Goal: Navigation & Orientation: Find specific page/section

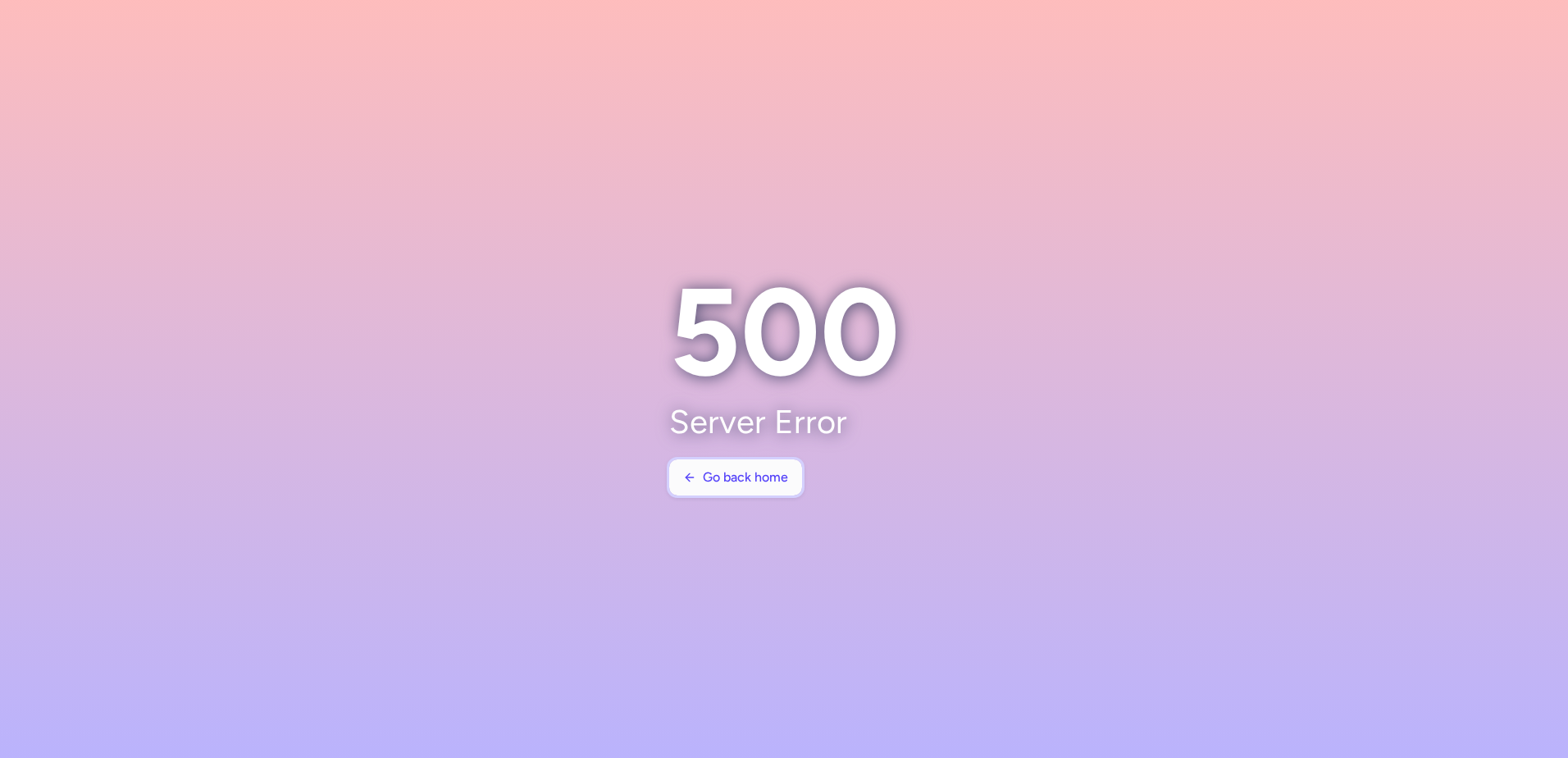
click at [727, 470] on button "Go back home" at bounding box center [736, 477] width 133 height 36
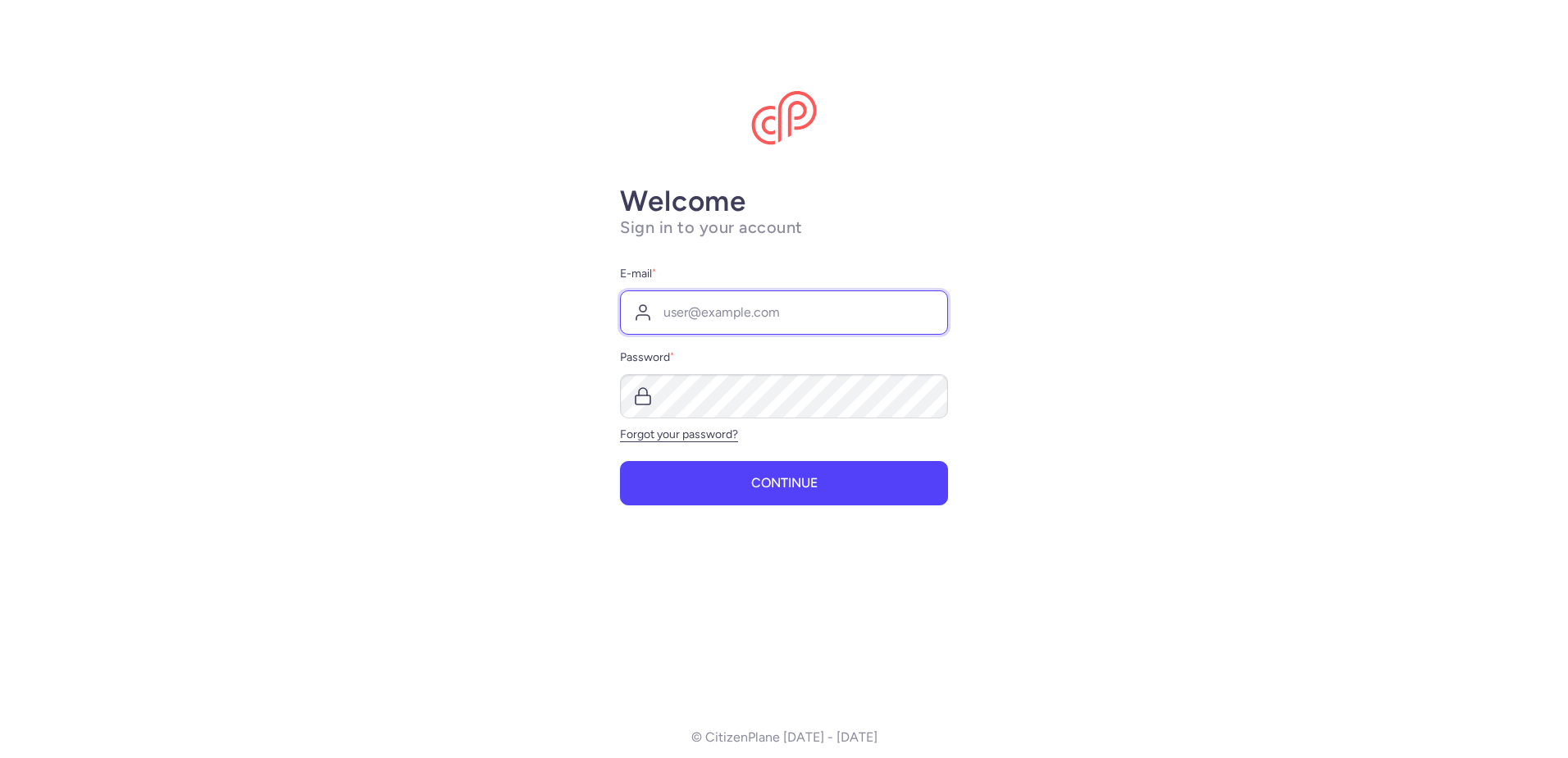
type input "[EMAIL_ADDRESS][DOMAIN_NAME]"
click at [807, 456] on form "E-mail * [EMAIL_ADDRESS][DOMAIN_NAME] Password * Forgot your password? Continue" at bounding box center [784, 385] width 328 height 241
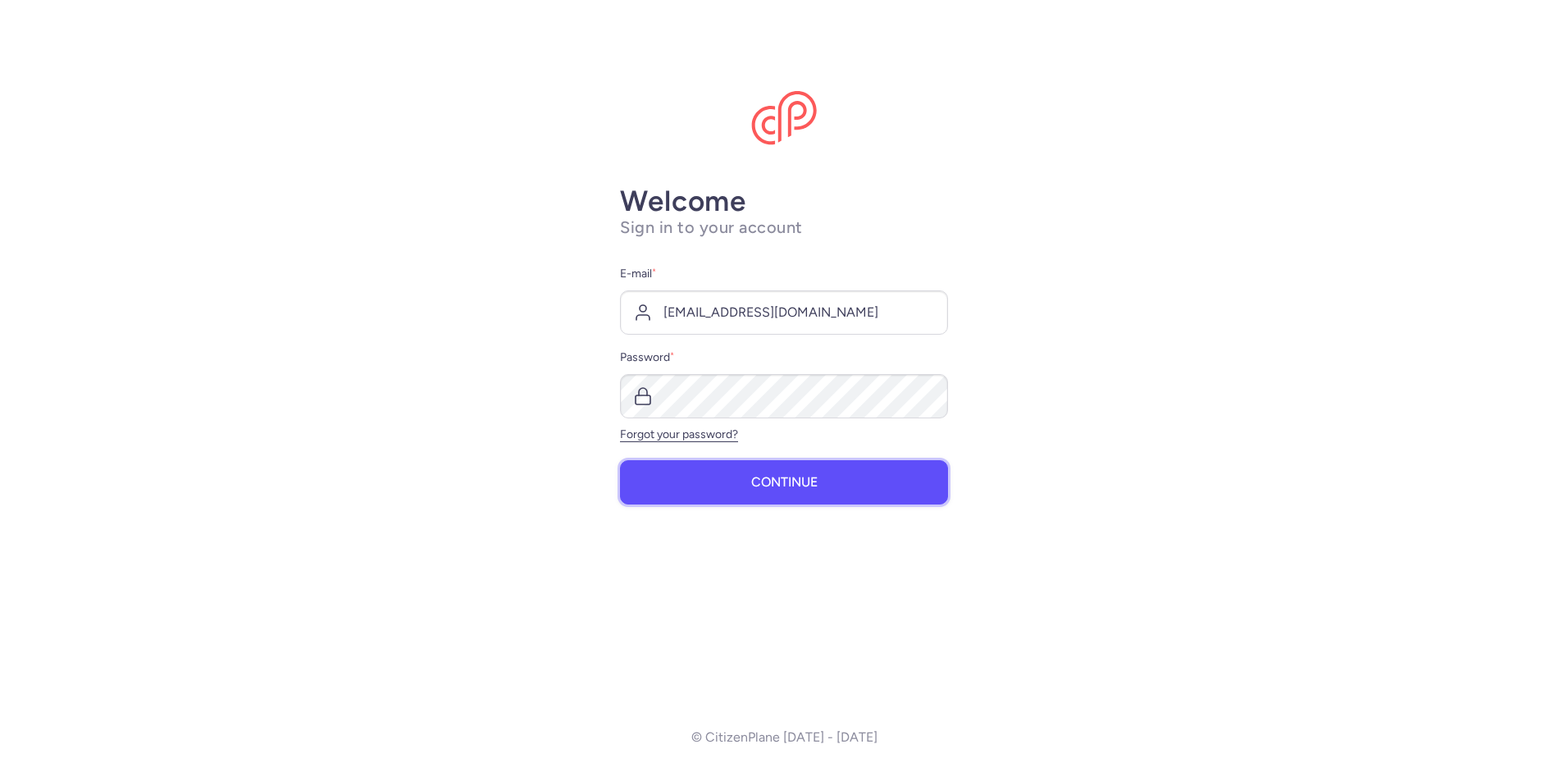
click at [808, 485] on span "Continue" at bounding box center [784, 482] width 66 height 15
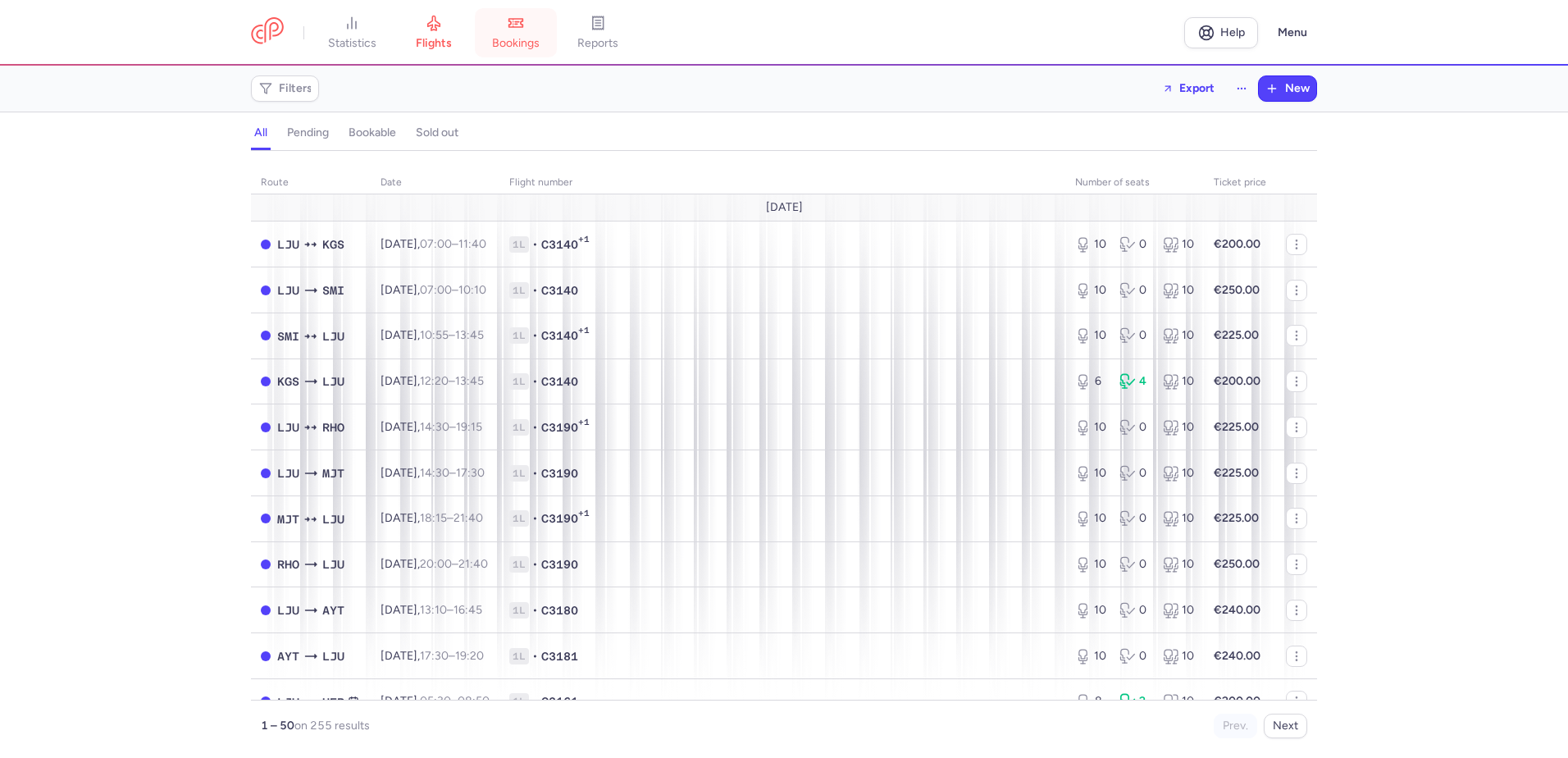
click at [539, 39] on span "bookings" at bounding box center [516, 43] width 48 height 15
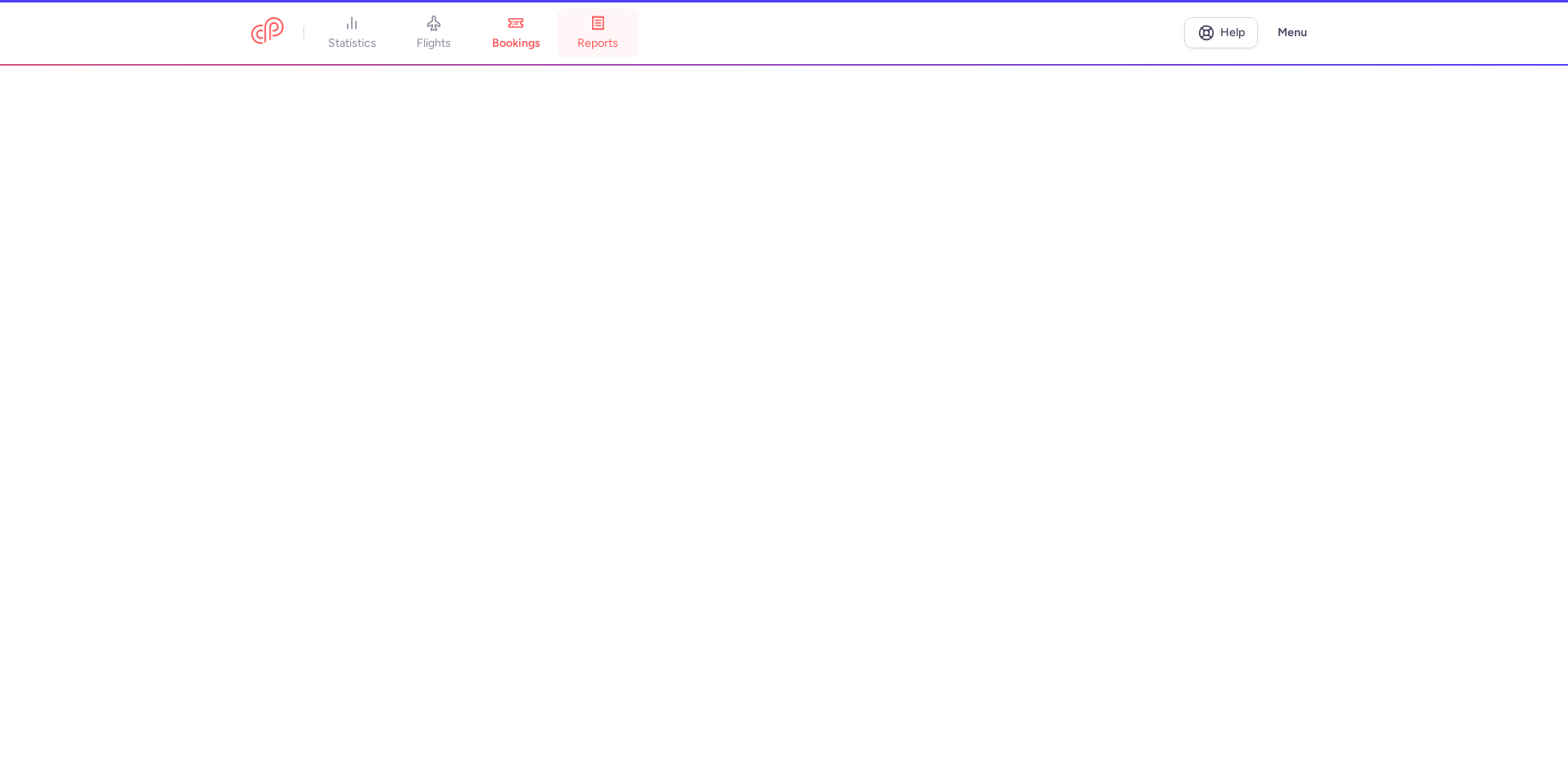
click at [595, 38] on span "reports" at bounding box center [598, 43] width 41 height 15
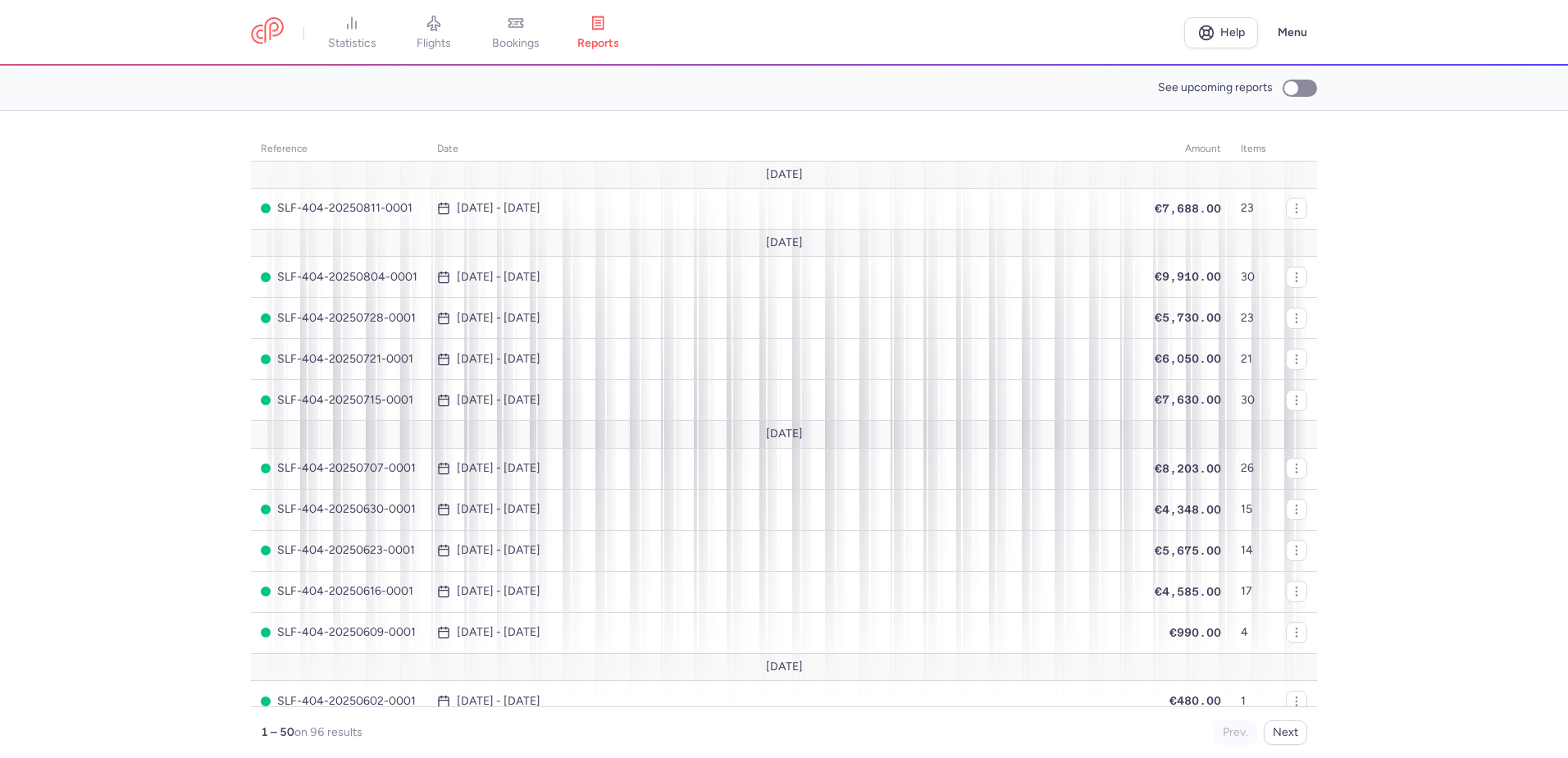
click at [63, 407] on section "reference date amount items [DATE] SLF-404-20250811-0001 [DATE] - [DATE] €7,688…" at bounding box center [784, 434] width 1568 height 647
